Goal: Task Accomplishment & Management: Complete application form

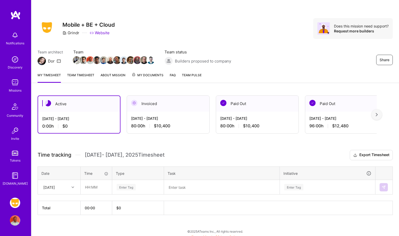
scroll to position [4, 0]
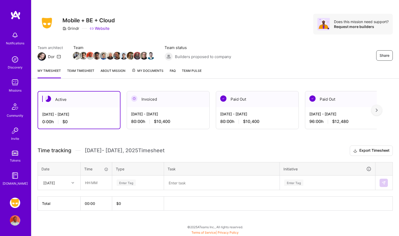
click at [180, 114] on div "[DATE] - [DATE]" at bounding box center [168, 113] width 74 height 5
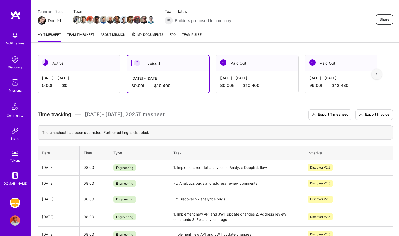
scroll to position [40, 0]
click at [94, 73] on div "[DATE] - [DATE] 0:00 h $0" at bounding box center [79, 81] width 82 height 21
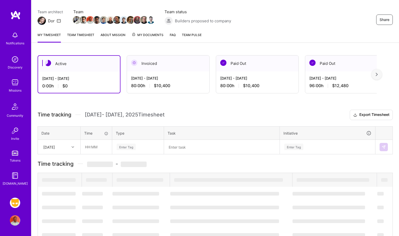
scroll to position [4, 0]
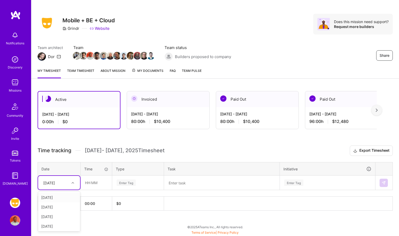
click at [69, 183] on div at bounding box center [73, 182] width 8 height 7
click at [60, 197] on div "[DATE]" at bounding box center [59, 197] width 42 height 10
click at [93, 185] on input "text" at bounding box center [96, 182] width 31 height 14
type input "08:00"
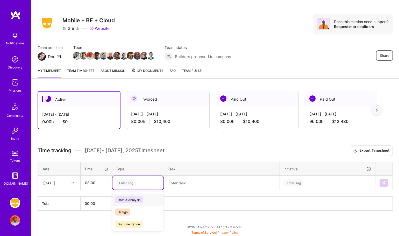
click at [130, 181] on div "Enter Tag" at bounding box center [125, 182] width 19 height 8
click at [142, 209] on div "Engineering" at bounding box center [137, 208] width 51 height 12
click at [183, 182] on textarea at bounding box center [221, 182] width 114 height 13
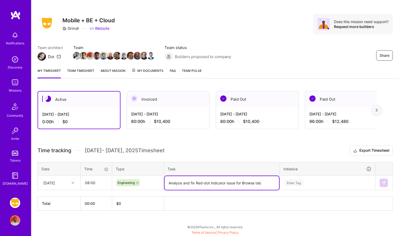
click at [210, 183] on textarea "Analyze and fix Red-dot indicator issue for Browse tab" at bounding box center [221, 183] width 114 height 14
type textarea "Analyze and fix Red-dot indicator issue for Browse tab"
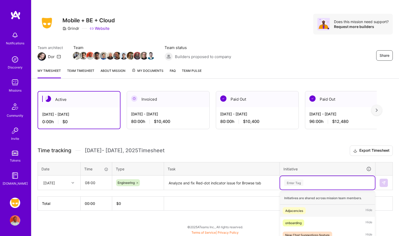
click at [298, 182] on div "option Adjacencies focused, 1 of 38. 38 results available. Use Up and Down to c…" at bounding box center [327, 182] width 95 height 13
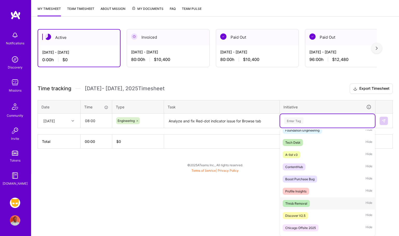
scroll to position [369, 0]
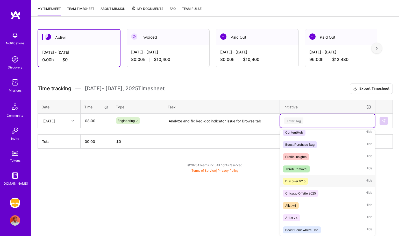
click at [311, 178] on div "Discover V2.5 Hide" at bounding box center [327, 181] width 95 height 12
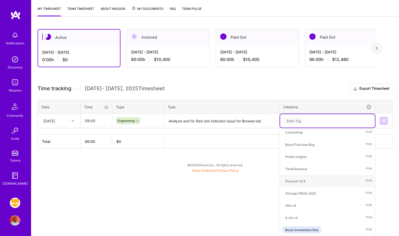
scroll to position [4, 0]
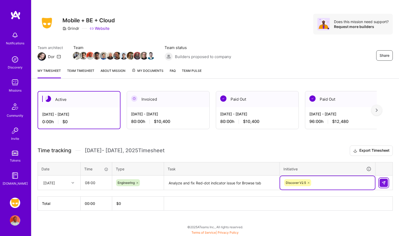
click at [382, 184] on img at bounding box center [383, 182] width 4 height 4
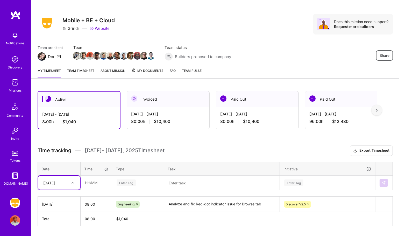
scroll to position [20, 0]
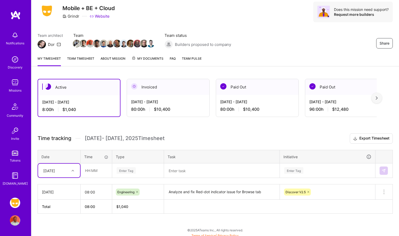
click at [72, 177] on div "option [DATE], selected. Select is focused ,type to refine list, press Down to …" at bounding box center [59, 170] width 42 height 14
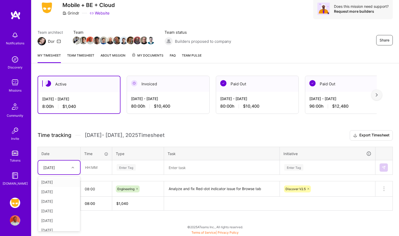
click at [58, 181] on div "[DATE]" at bounding box center [59, 182] width 42 height 10
click at [96, 168] on input "text" at bounding box center [96, 167] width 31 height 14
type input "08:00"
click at [130, 167] on div "Enter Tag" at bounding box center [125, 167] width 19 height 8
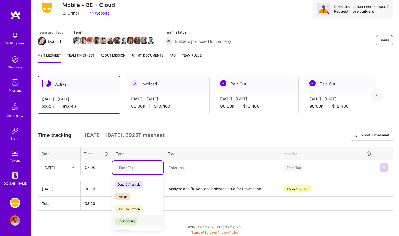
click at [134, 216] on div "Engineering" at bounding box center [137, 221] width 51 height 12
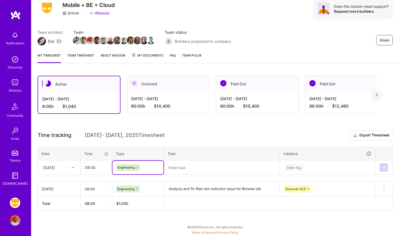
click at [185, 168] on textarea at bounding box center [221, 167] width 114 height 14
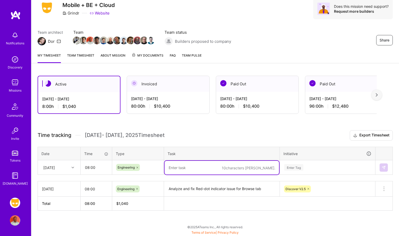
paste textarea "Analyze and fix Red-dot indicator issue for Browse tab"
click at [168, 167] on textarea "Analyze and fix Red-dot indicator issue for Browse tab" at bounding box center [221, 167] width 114 height 14
click at [270, 167] on textarea "1. Analyze and fix Red-dot indicator issue for Browse tab" at bounding box center [221, 167] width 114 height 14
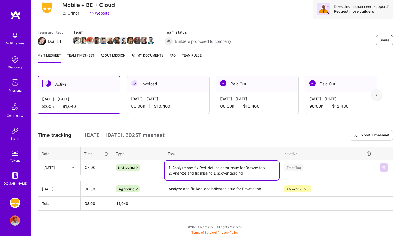
type textarea "1. Analyze and fix Red-dot indicator issue for Browse tab 2. Analyze and fix mi…"
click at [296, 166] on div "Enter Tag" at bounding box center [327, 166] width 95 height 13
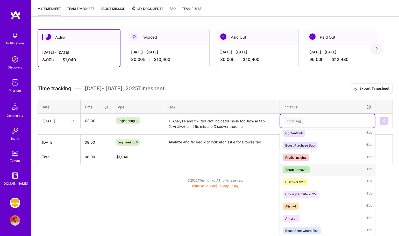
scroll to position [369, 0]
click at [300, 179] on div "Discover V2.5" at bounding box center [295, 181] width 20 height 5
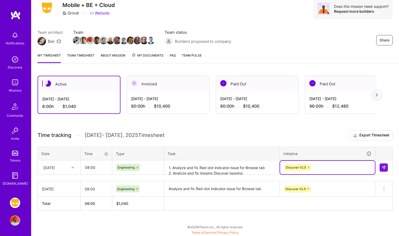
scroll to position [20, 0]
click at [384, 168] on img at bounding box center [383, 167] width 4 height 4
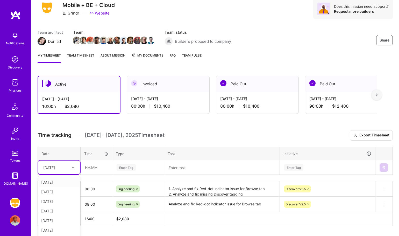
click at [73, 168] on div "Time tracking [DATE] - [DATE] Timesheet Export Timesheet Date Time Type Task In…" at bounding box center [215, 178] width 355 height 96
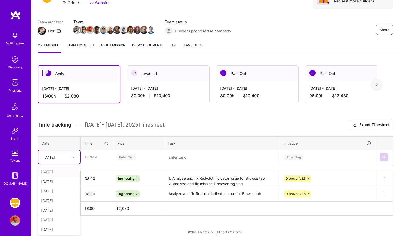
scroll to position [31, 0]
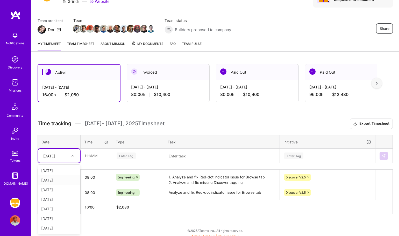
click at [59, 181] on div "[DATE]" at bounding box center [59, 180] width 42 height 10
click at [93, 157] on input "text" at bounding box center [96, 156] width 31 height 14
type input "08:00"
click at [132, 154] on div "Enter Tag" at bounding box center [125, 155] width 19 height 8
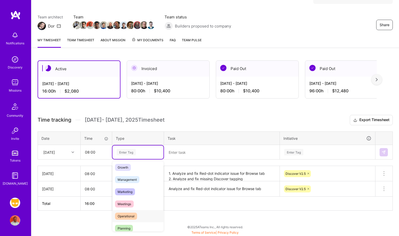
scroll to position [51, 0]
click at [135, 205] on div "Meetings" at bounding box center [137, 203] width 51 height 12
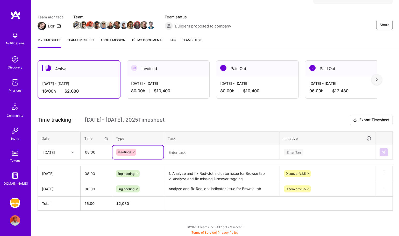
click at [186, 150] on textarea at bounding box center [221, 152] width 114 height 14
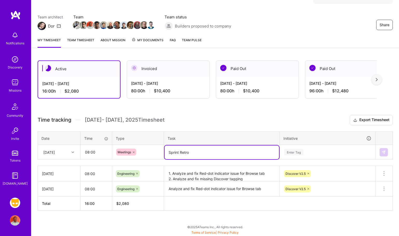
type textarea "Sprint Retro"
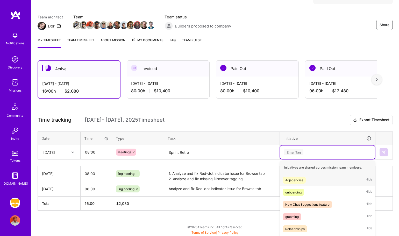
click at [295, 151] on div "option Discover V2.5, selected. option Adjacencies focused, 1 of 38. 38 results…" at bounding box center [327, 151] width 95 height 13
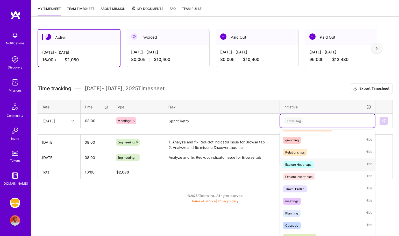
scroll to position [45, 0]
click at [315, 200] on div "meetings Hide" at bounding box center [327, 200] width 95 height 12
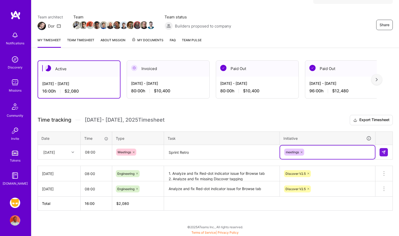
scroll to position [35, 0]
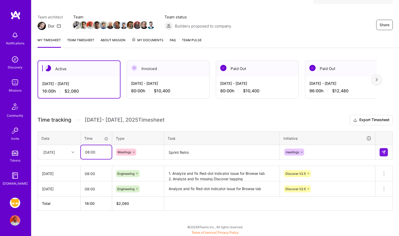
click at [86, 152] on input "08:00" at bounding box center [96, 152] width 31 height 14
drag, startPoint x: 86, startPoint y: 152, endPoint x: 91, endPoint y: 153, distance: 4.7
click at [91, 153] on input "08:00" at bounding box center [96, 152] width 31 height 14
drag, startPoint x: 91, startPoint y: 153, endPoint x: 88, endPoint y: 152, distance: 3.0
click at [88, 152] on input "08:00" at bounding box center [96, 152] width 31 height 14
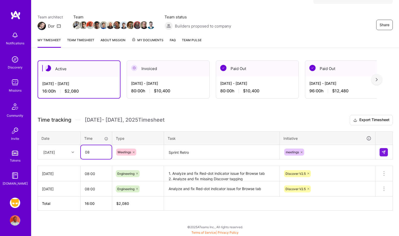
type input "0"
type input "01:00"
click at [383, 152] on img at bounding box center [383, 152] width 4 height 4
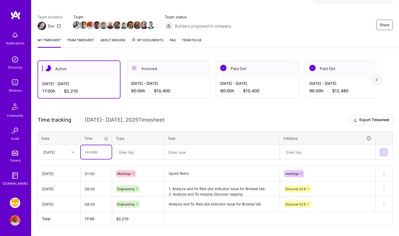
click at [94, 152] on input "text" at bounding box center [96, 152] width 31 height 14
type input "07:00"
click at [131, 151] on div "Enter Tag" at bounding box center [137, 151] width 51 height 13
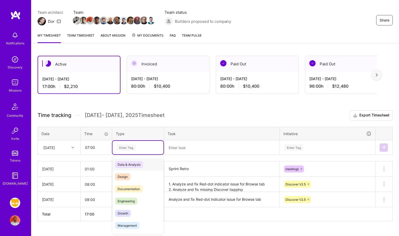
scroll to position [40, 0]
click at [132, 197] on span "Engineering" at bounding box center [126, 200] width 22 height 7
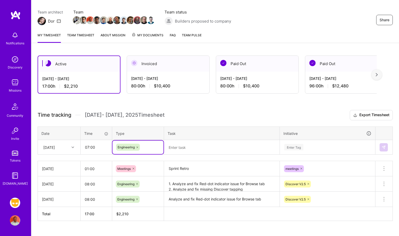
click at [192, 148] on textarea at bounding box center [221, 147] width 114 height 14
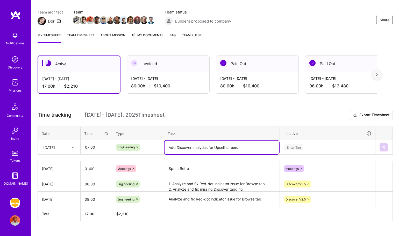
type textarea "Add Discover analytics for Upsell screen."
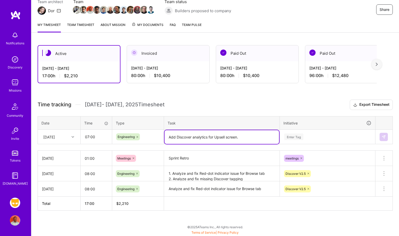
click at [292, 143] on div "Enter Tag" at bounding box center [327, 136] width 95 height 13
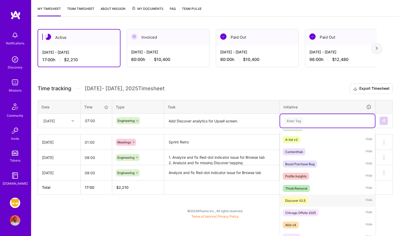
scroll to position [350, 0]
click at [312, 199] on div "Discover V2.5 Hide" at bounding box center [327, 200] width 95 height 12
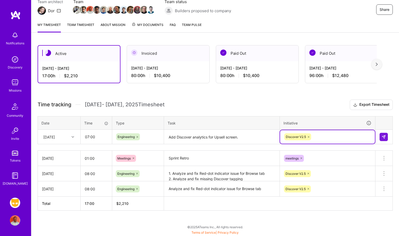
scroll to position [50, 0]
click at [383, 137] on img at bounding box center [383, 137] width 4 height 4
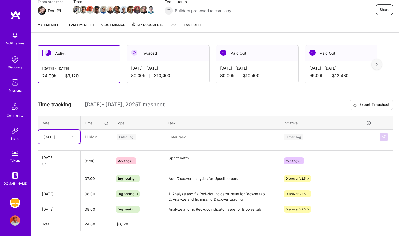
click at [72, 138] on div at bounding box center [73, 136] width 8 height 7
click at [60, 171] on div "[DATE]" at bounding box center [59, 171] width 42 height 10
click at [90, 136] on input "text" at bounding box center [96, 137] width 31 height 14
type input "08:00"
click at [129, 136] on div "Enter Tag" at bounding box center [125, 137] width 19 height 8
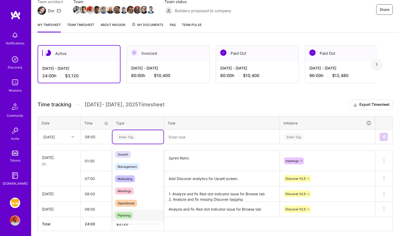
scroll to position [48, 0]
click at [138, 211] on div "Planning" at bounding box center [137, 215] width 51 height 12
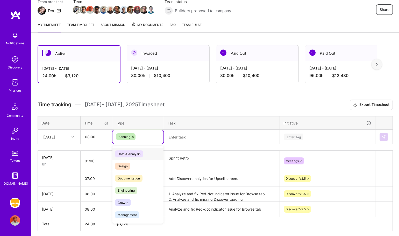
click at [141, 138] on div "Planning" at bounding box center [138, 136] width 44 height 7
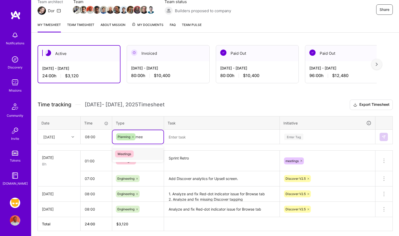
type input "meet"
click at [129, 151] on span "Meetings" at bounding box center [124, 153] width 19 height 7
click at [134, 136] on icon at bounding box center [134, 137] width 2 height 2
type input "meetings"
click at [88, 139] on input "08:00" at bounding box center [96, 137] width 31 height 14
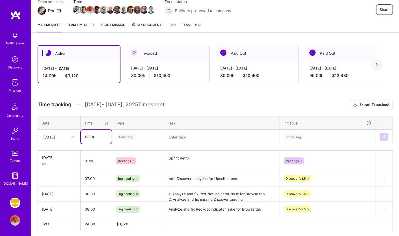
click at [91, 138] on input "08:00" at bounding box center [96, 137] width 31 height 14
type input "02:00"
click at [128, 139] on div "Enter Tag" at bounding box center [125, 137] width 19 height 8
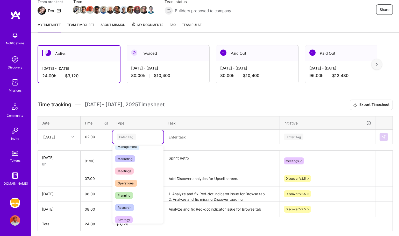
scroll to position [75, 0]
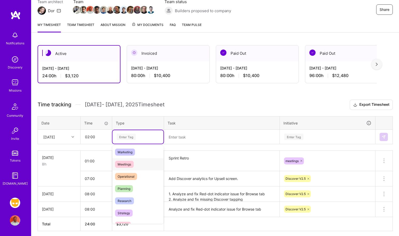
click at [133, 162] on span "Meetings" at bounding box center [124, 163] width 19 height 7
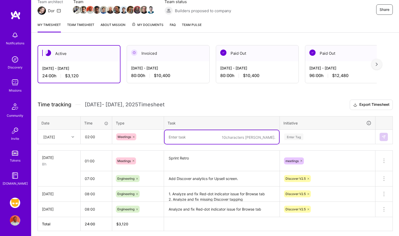
click at [192, 134] on textarea at bounding box center [221, 137] width 114 height 14
click at [200, 137] on textarea "1. Bug Bash for Disocer V2" at bounding box center [221, 137] width 114 height 14
click at [228, 137] on textarea "1. Bug Bash for Discocer V2" at bounding box center [221, 137] width 114 height 14
click at [206, 138] on textarea "1. Bug Bash for Discocer V2" at bounding box center [221, 137] width 114 height 14
click at [220, 138] on textarea "1. Bug Bash for Discover V2" at bounding box center [221, 137] width 114 height 14
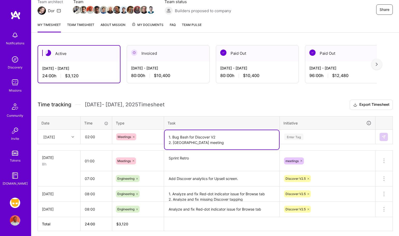
type textarea "1. Bug Bash for Discover V2 2. [GEOGRAPHIC_DATA] meeting"
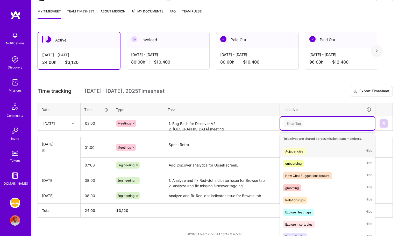
click at [295, 130] on div "option Discover V2.5, selected. option Adjacencies focused, 1 of 38. 38 results…" at bounding box center [327, 122] width 95 height 13
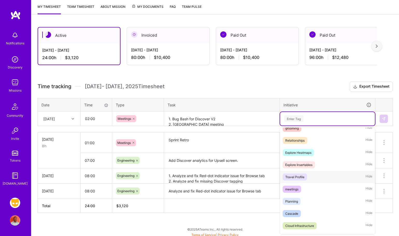
scroll to position [55, 0]
click at [303, 187] on div "meetings Hide" at bounding box center [327, 188] width 95 height 12
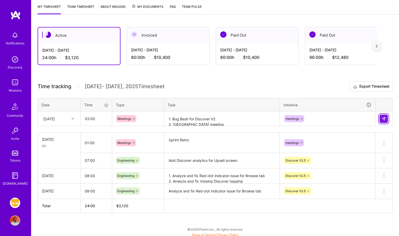
click at [384, 122] on button at bounding box center [383, 118] width 8 height 8
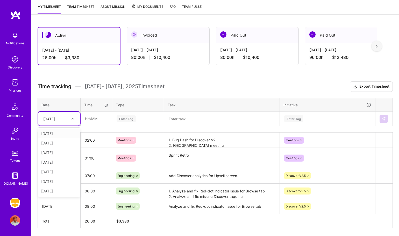
click at [72, 117] on icon at bounding box center [72, 118] width 3 height 3
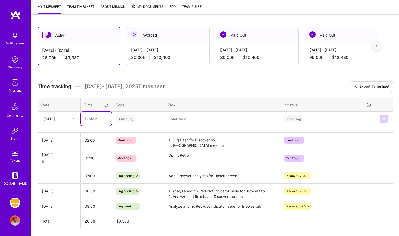
click at [92, 123] on input "text" at bounding box center [96, 119] width 31 height 14
drag, startPoint x: 92, startPoint y: 123, endPoint x: 100, endPoint y: 150, distance: 28.6
click at [100, 150] on div "Time tracking [DATE] - [DATE] Timesheet Export Timesheet Date Time Type Task In…" at bounding box center [215, 154] width 355 height 147
type input "06:00"
click at [130, 118] on div "Enter Tag" at bounding box center [125, 118] width 19 height 8
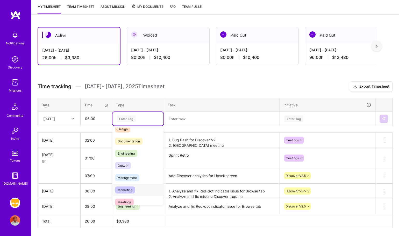
scroll to position [0, 0]
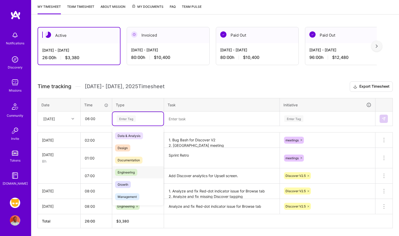
click at [135, 173] on span "Engineering" at bounding box center [126, 172] width 22 height 7
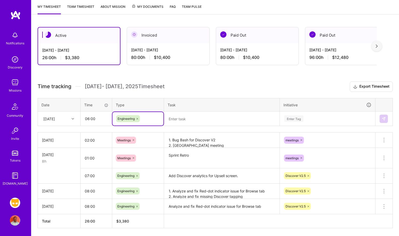
click at [185, 119] on textarea at bounding box center [221, 119] width 114 height 14
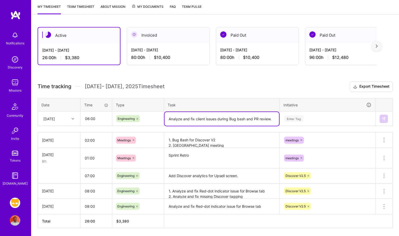
type textarea "Analyze and fix client issues during Bug bash and PR review."
click at [295, 119] on div "Enter Tag" at bounding box center [293, 118] width 19 height 8
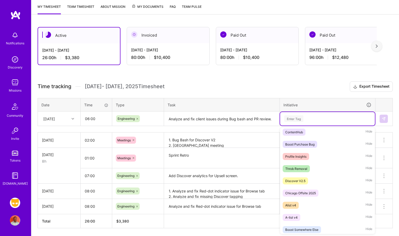
scroll to position [369, 0]
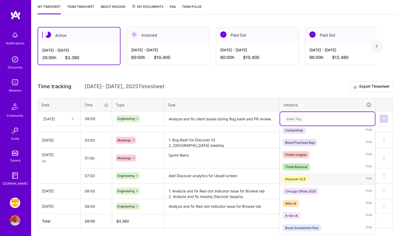
click at [318, 178] on div "Discover V2.5 Hide" at bounding box center [327, 179] width 95 height 12
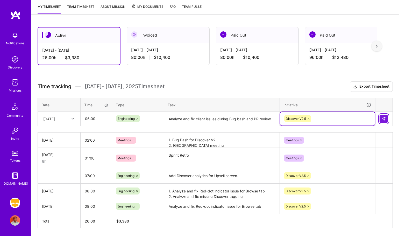
click at [382, 120] on img at bounding box center [383, 118] width 4 height 4
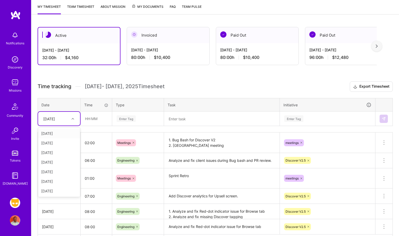
click at [72, 119] on icon at bounding box center [72, 118] width 3 height 3
click at [57, 163] on div "[DATE]" at bounding box center [59, 162] width 42 height 10
click at [92, 118] on input "text" at bounding box center [96, 119] width 31 height 14
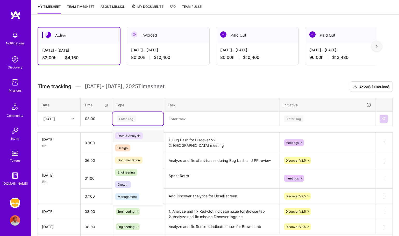
click at [126, 118] on div "Enter Tag" at bounding box center [125, 118] width 19 height 8
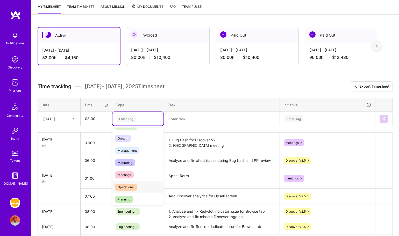
scroll to position [46, 0]
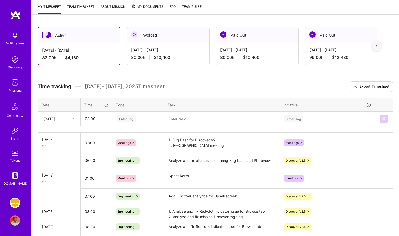
drag, startPoint x: 131, startPoint y: 174, endPoint x: 124, endPoint y: 121, distance: 54.0
click at [124, 121] on div "Enter Tag" at bounding box center [125, 118] width 19 height 8
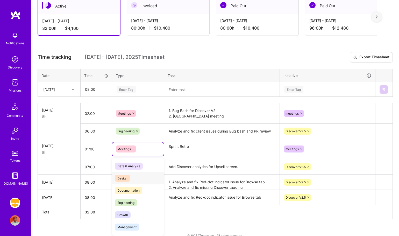
scroll to position [99, 0]
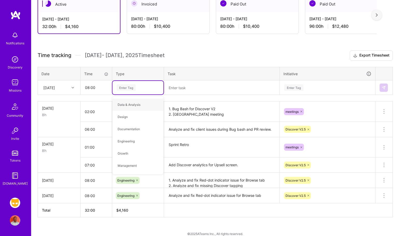
click at [130, 88] on div "Enter Tag" at bounding box center [125, 87] width 19 height 8
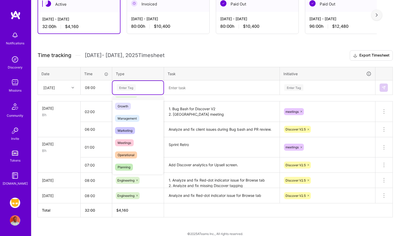
scroll to position [48, 0]
click at [133, 138] on div "Meetings" at bounding box center [137, 142] width 51 height 12
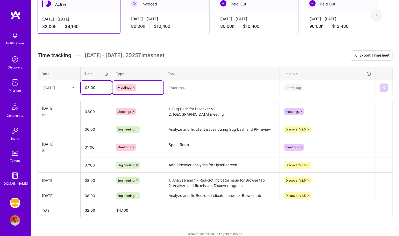
click at [91, 89] on input "08:00" at bounding box center [96, 88] width 31 height 14
type input "02:30"
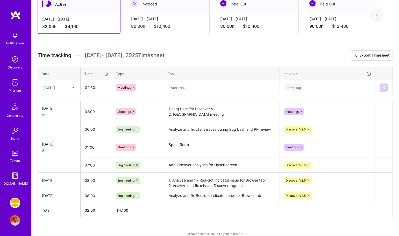
click at [178, 90] on textarea at bounding box center [221, 88] width 114 height 14
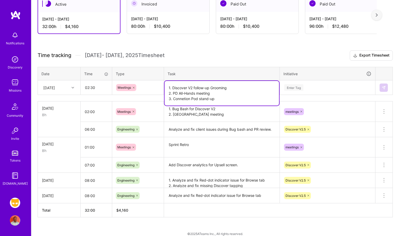
click at [185, 99] on textarea "1. Discover V2 follow-up Grooming 2. PD All-Hands meeting 3. Connetion Pod stan…" at bounding box center [221, 93] width 114 height 25
click at [183, 99] on textarea "1. Discover V2 follow-up Grooming 2. PD All-Hands meeting 3. Connetion Pod stan…" at bounding box center [221, 93] width 114 height 25
type textarea "1. Discover V2 follow-up Grooming 2. PD All-Hands meeting 3. Connection Pod sta…"
click at [292, 87] on div "Enter Tag" at bounding box center [293, 87] width 19 height 8
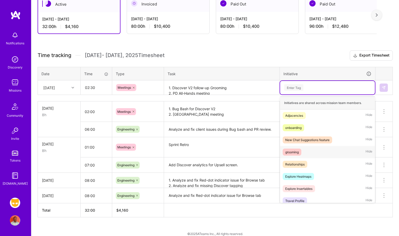
click at [302, 149] on div "grooming Hide" at bounding box center [327, 152] width 95 height 12
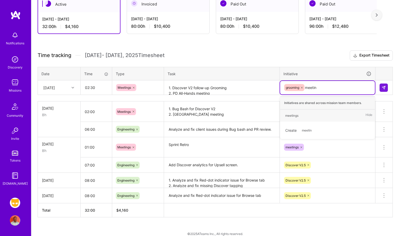
type input "meeting"
click at [295, 114] on div "meetings" at bounding box center [291, 115] width 13 height 5
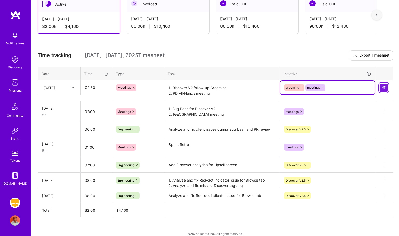
click at [383, 89] on img at bounding box center [383, 87] width 4 height 4
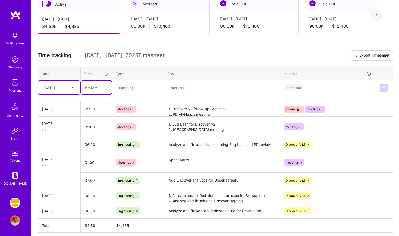
click at [90, 89] on input "text" at bounding box center [96, 88] width 31 height 14
type input "05:30"
click at [122, 87] on div "Enter Tag" at bounding box center [125, 87] width 19 height 8
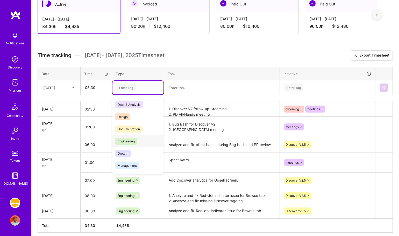
click at [130, 143] on span "Engineering" at bounding box center [126, 140] width 22 height 7
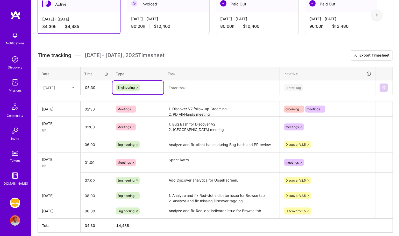
click at [199, 87] on textarea at bounding box center [221, 88] width 114 height 14
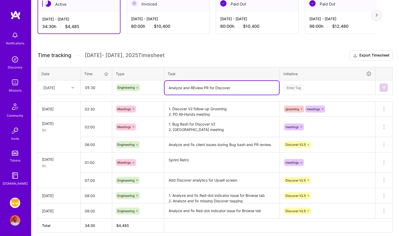
click at [195, 88] on textarea "Analyze and REview PR for Discover" at bounding box center [221, 88] width 114 height 14
click at [242, 89] on textarea "Analyze and Review PR for Discover" at bounding box center [221, 88] width 114 height 14
type textarea "Analyze and Review PR for Discover API change and UI update for Profile Title/S…"
click at [295, 85] on div "Enter Tag" at bounding box center [293, 87] width 19 height 8
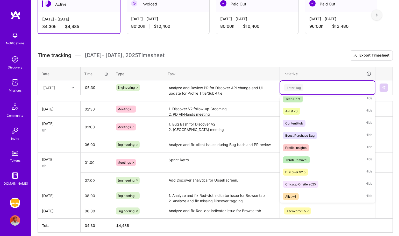
scroll to position [369, 0]
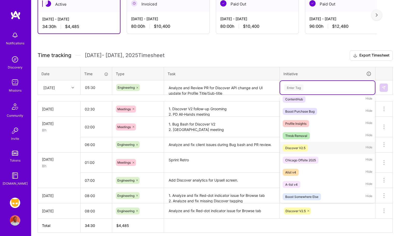
click at [307, 152] on div "Discover V2.5 Hide" at bounding box center [327, 148] width 95 height 12
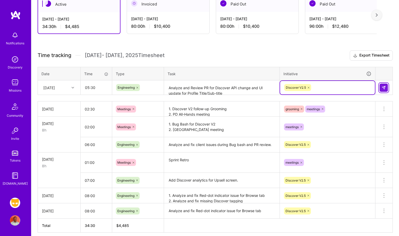
click at [385, 87] on img at bounding box center [383, 87] width 4 height 4
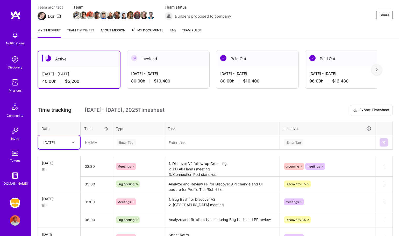
scroll to position [45, 0]
